Goal: Transaction & Acquisition: Subscribe to service/newsletter

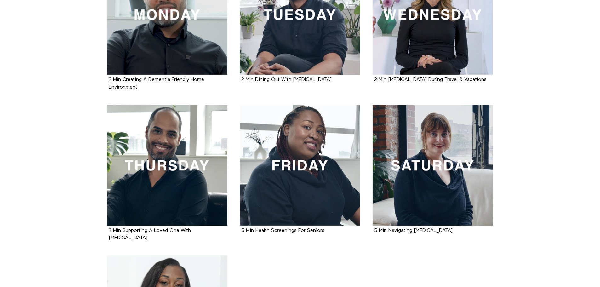
scroll to position [315, 0]
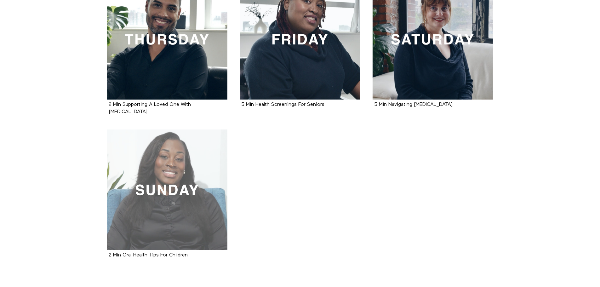
click at [176, 199] on div at bounding box center [167, 190] width 121 height 121
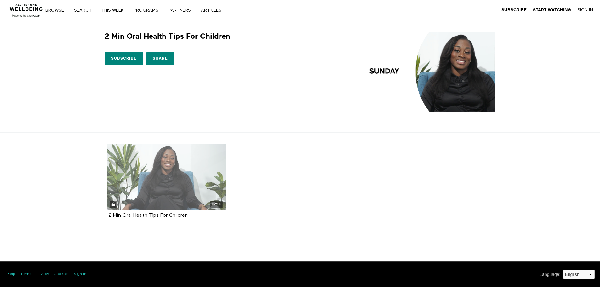
click at [219, 200] on div "02:20" at bounding box center [166, 177] width 119 height 67
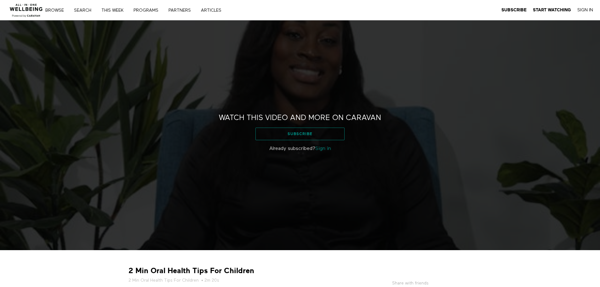
click at [294, 133] on link "Subscribe" at bounding box center [300, 134] width 89 height 13
